Goal: Information Seeking & Learning: Find specific fact

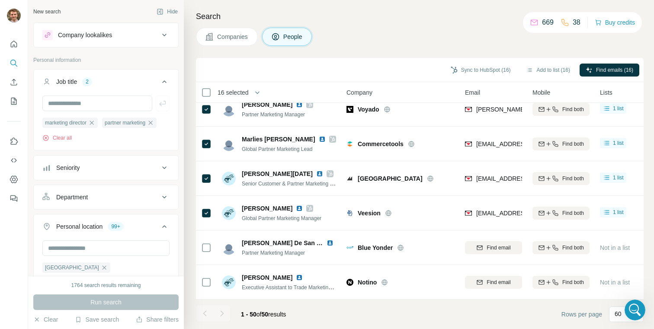
click at [406, 29] on div "Companies People" at bounding box center [419, 37] width 447 height 18
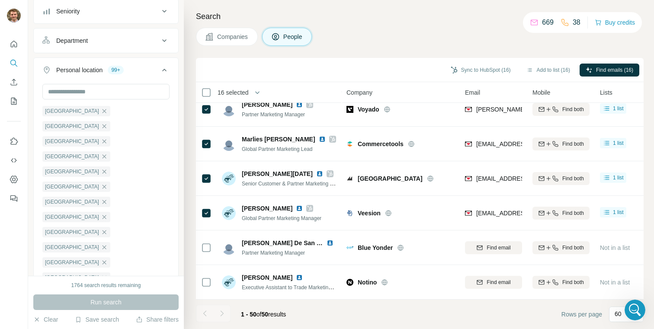
scroll to position [163, 0]
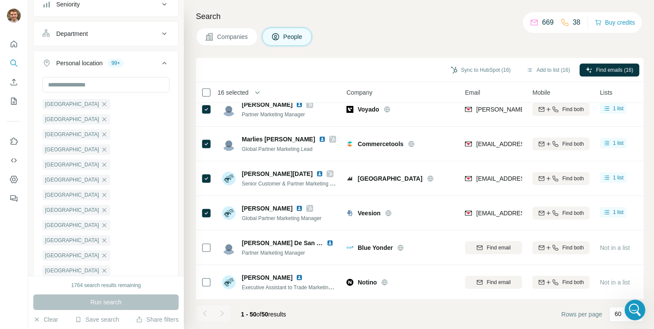
click at [154, 67] on div "Personal location 99+" at bounding box center [100, 63] width 117 height 9
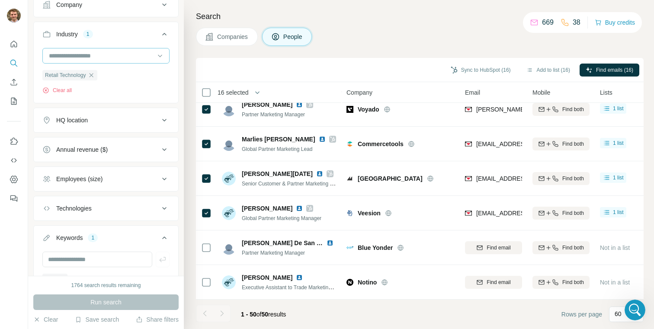
scroll to position [275, 0]
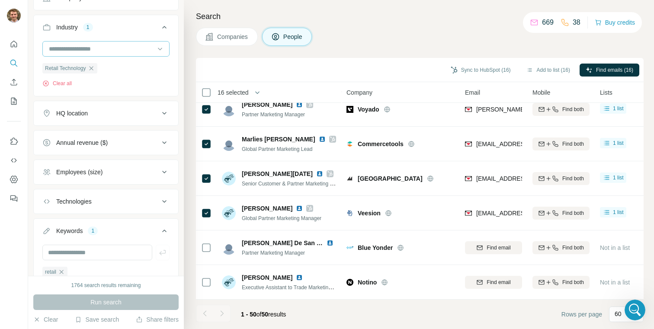
click at [109, 53] on input at bounding box center [101, 49] width 107 height 10
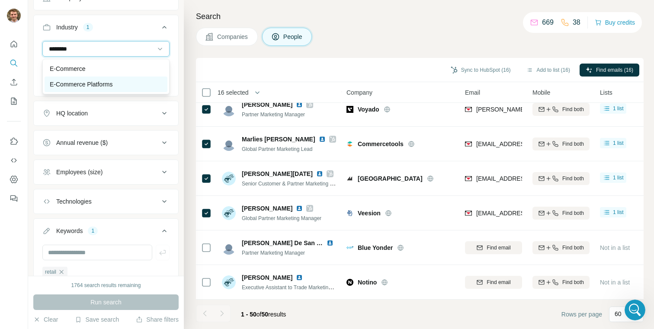
type input "********"
click at [116, 85] on div "E-Commerce Platforms" at bounding box center [106, 84] width 112 height 9
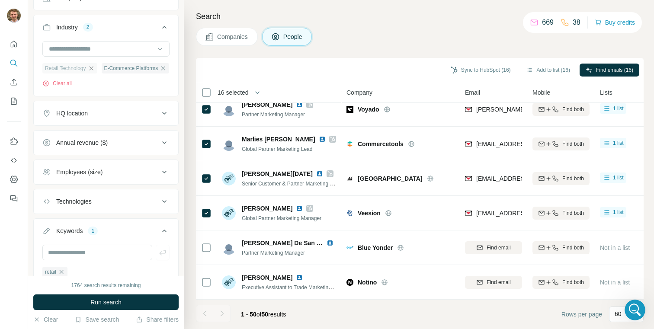
click at [93, 70] on icon "button" at bounding box center [91, 68] width 4 height 4
click at [114, 301] on span "Run search" at bounding box center [105, 302] width 31 height 9
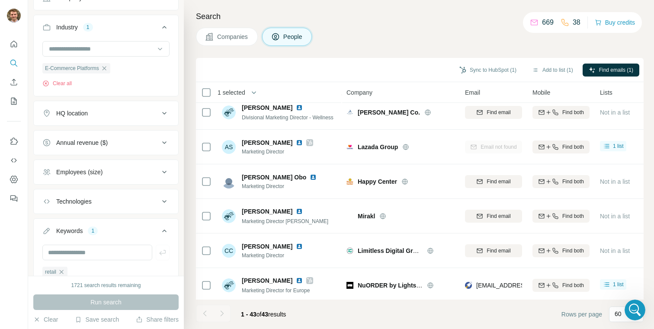
scroll to position [157, 0]
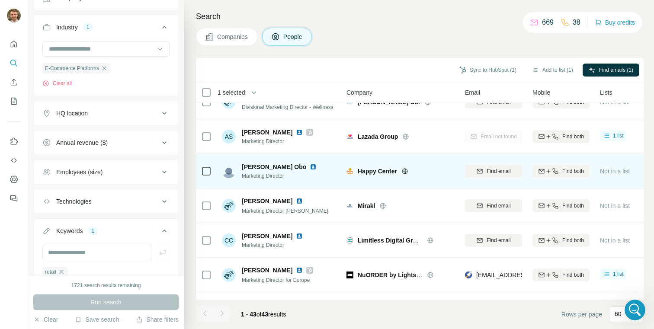
click at [409, 171] on div at bounding box center [415, 171] width 28 height 7
click at [406, 169] on icon at bounding box center [404, 171] width 7 height 7
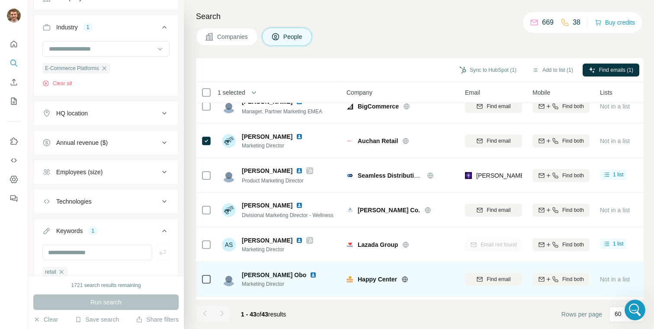
scroll to position [0, 0]
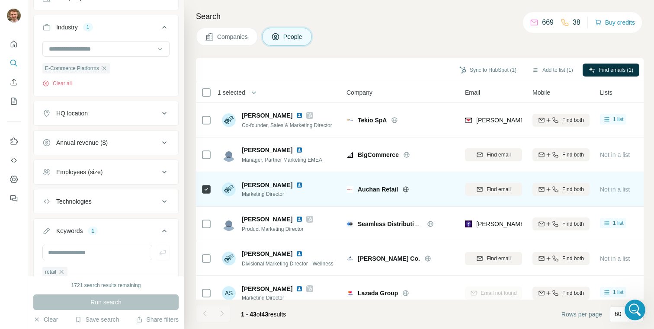
click at [401, 191] on div "Auchan Retail" at bounding box center [406, 189] width 97 height 9
click at [405, 188] on icon at bounding box center [406, 189] width 2 height 6
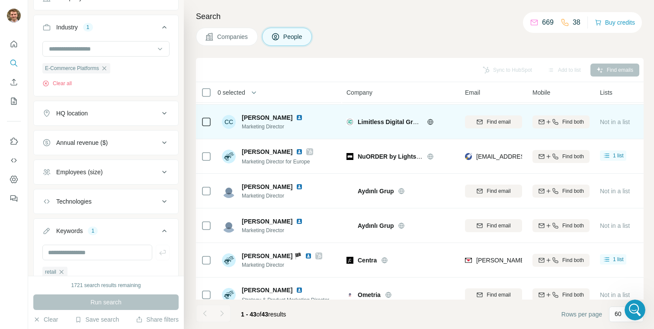
scroll to position [276, 0]
click at [428, 121] on icon at bounding box center [430, 121] width 7 height 7
